Goal: Task Accomplishment & Management: Use online tool/utility

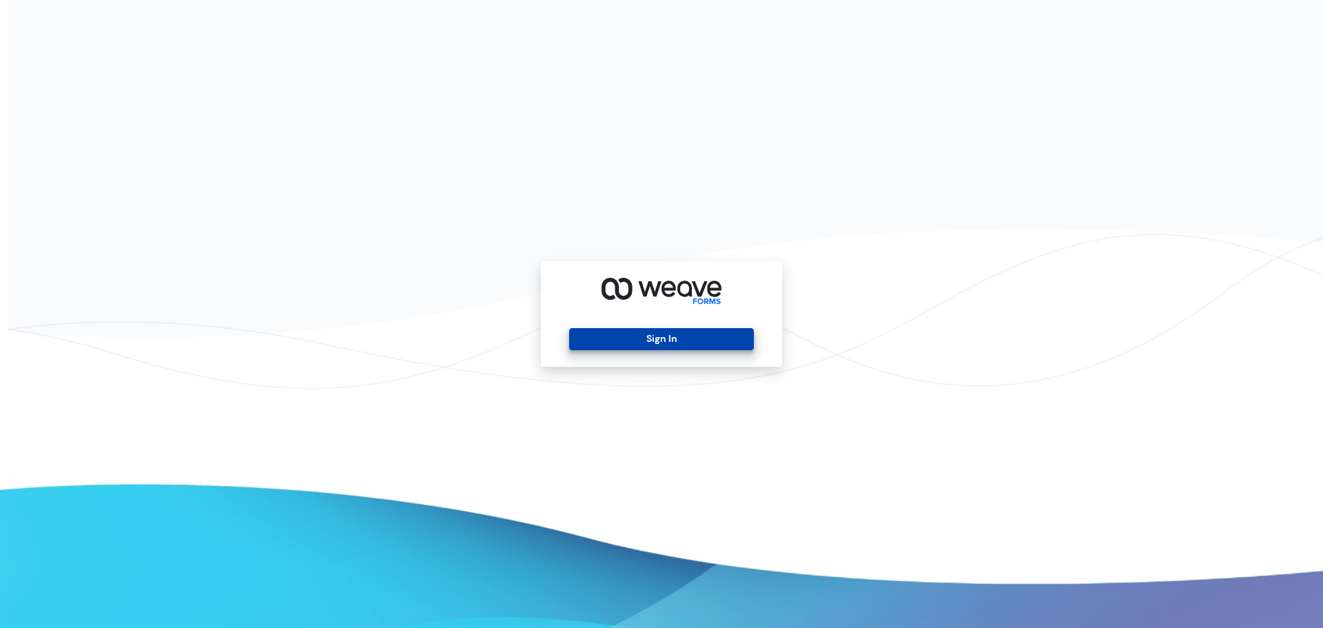
click at [680, 344] on button "Sign In" at bounding box center [661, 339] width 184 height 22
